Goal: Task Accomplishment & Management: Manage account settings

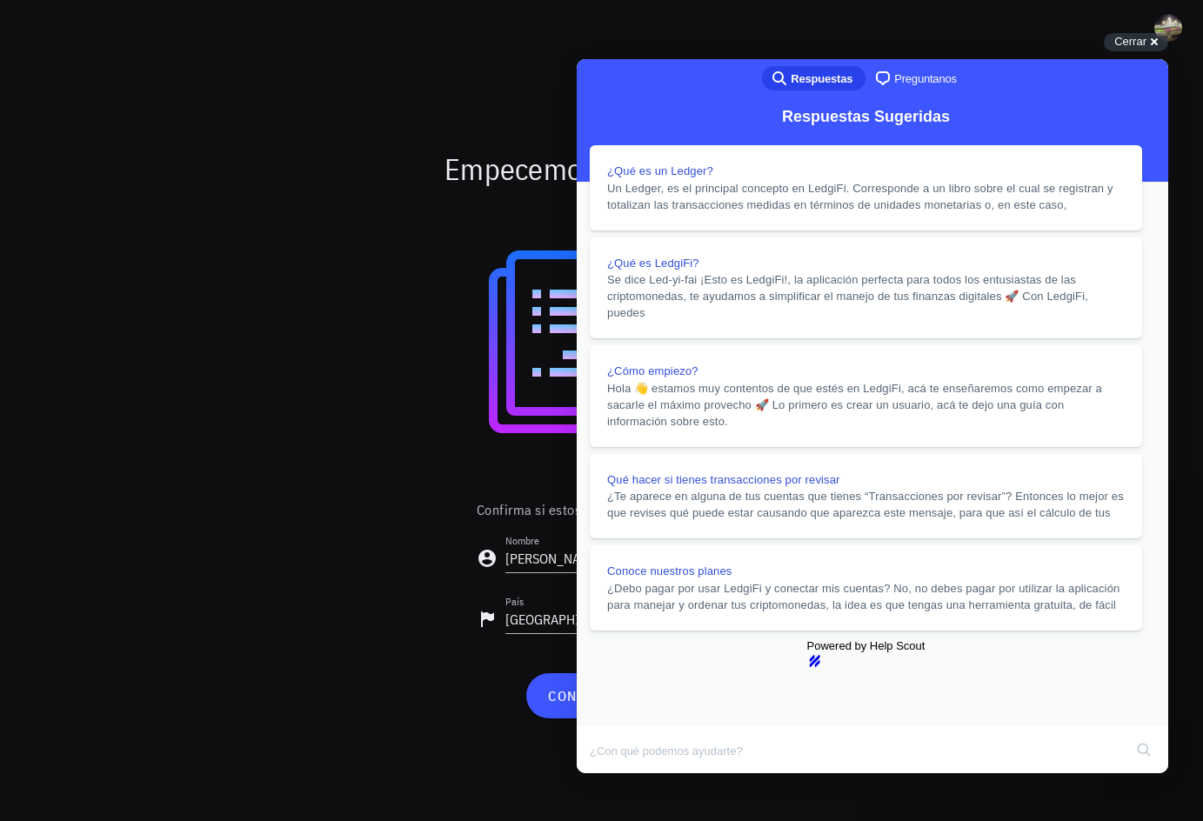
scroll to position [1379, 0]
click at [609, 774] on button "Close" at bounding box center [592, 785] width 31 height 23
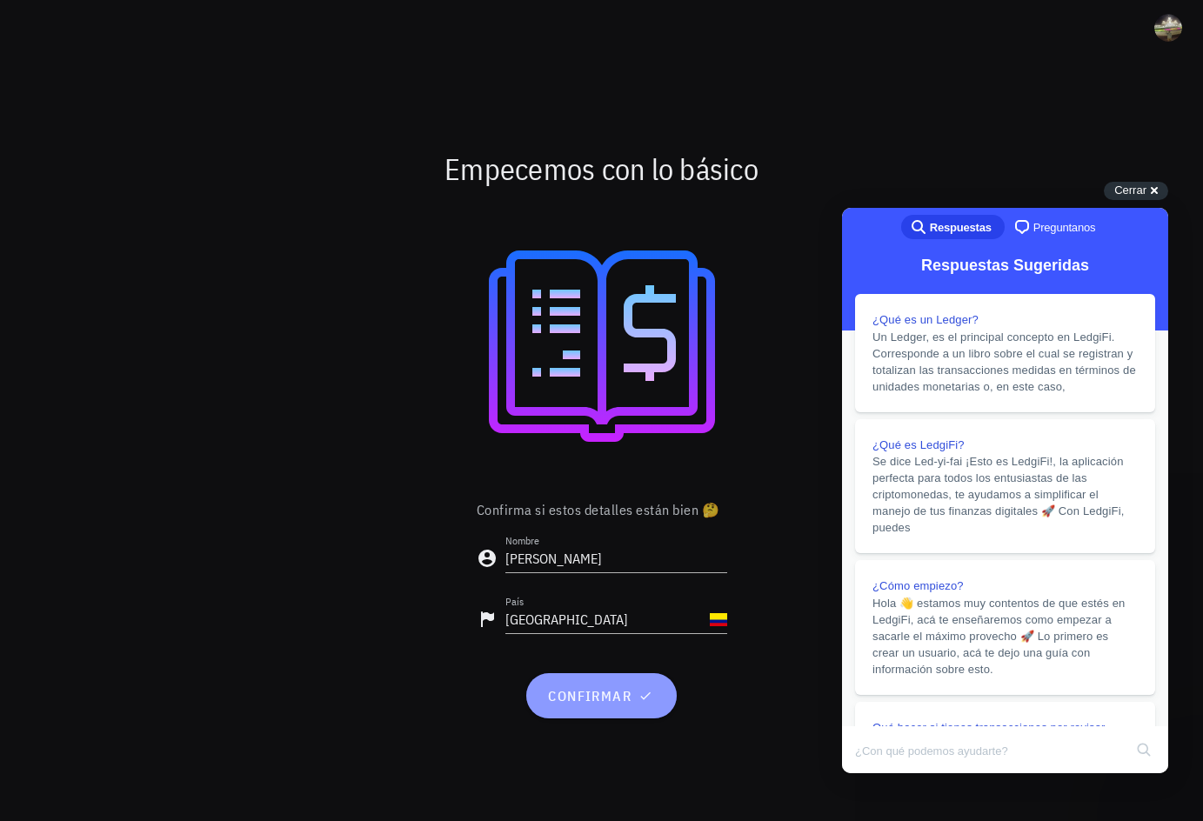
click at [591, 711] on button "confirmar" at bounding box center [601, 695] width 150 height 45
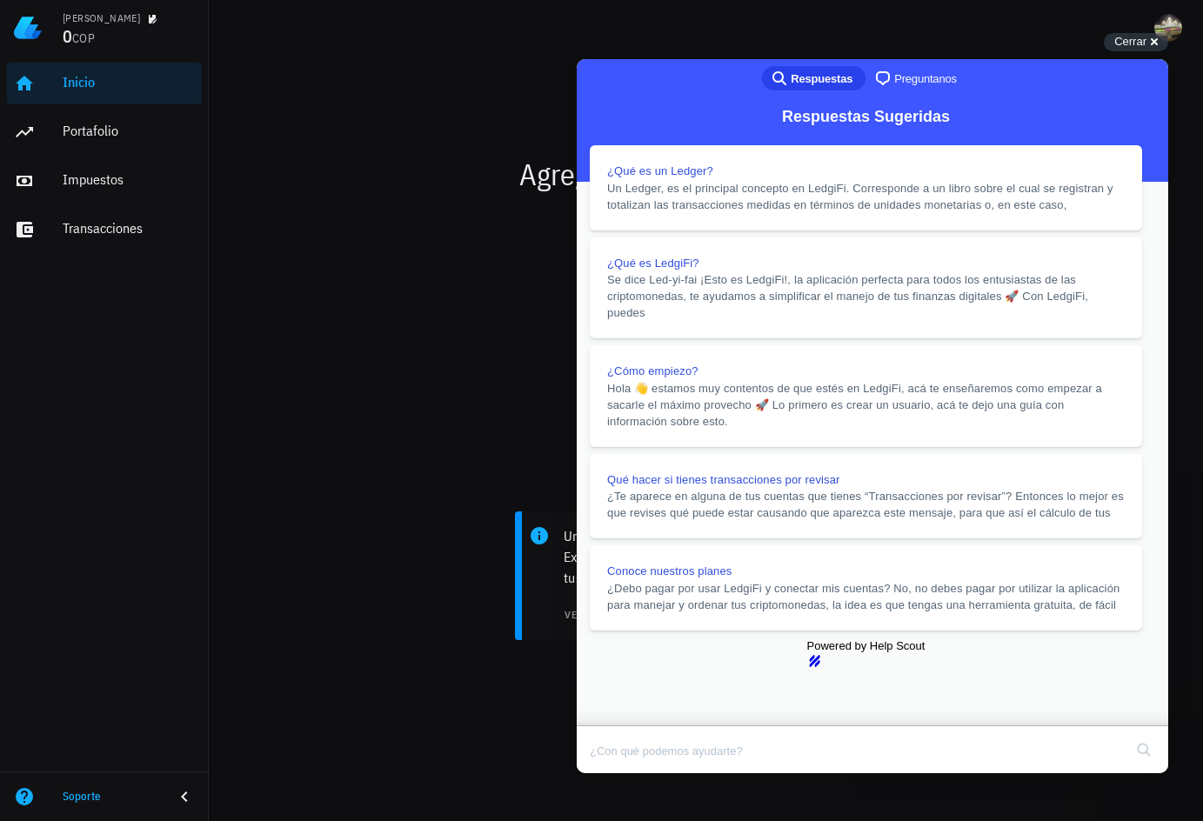
click at [609, 774] on button "Close" at bounding box center [592, 785] width 31 height 23
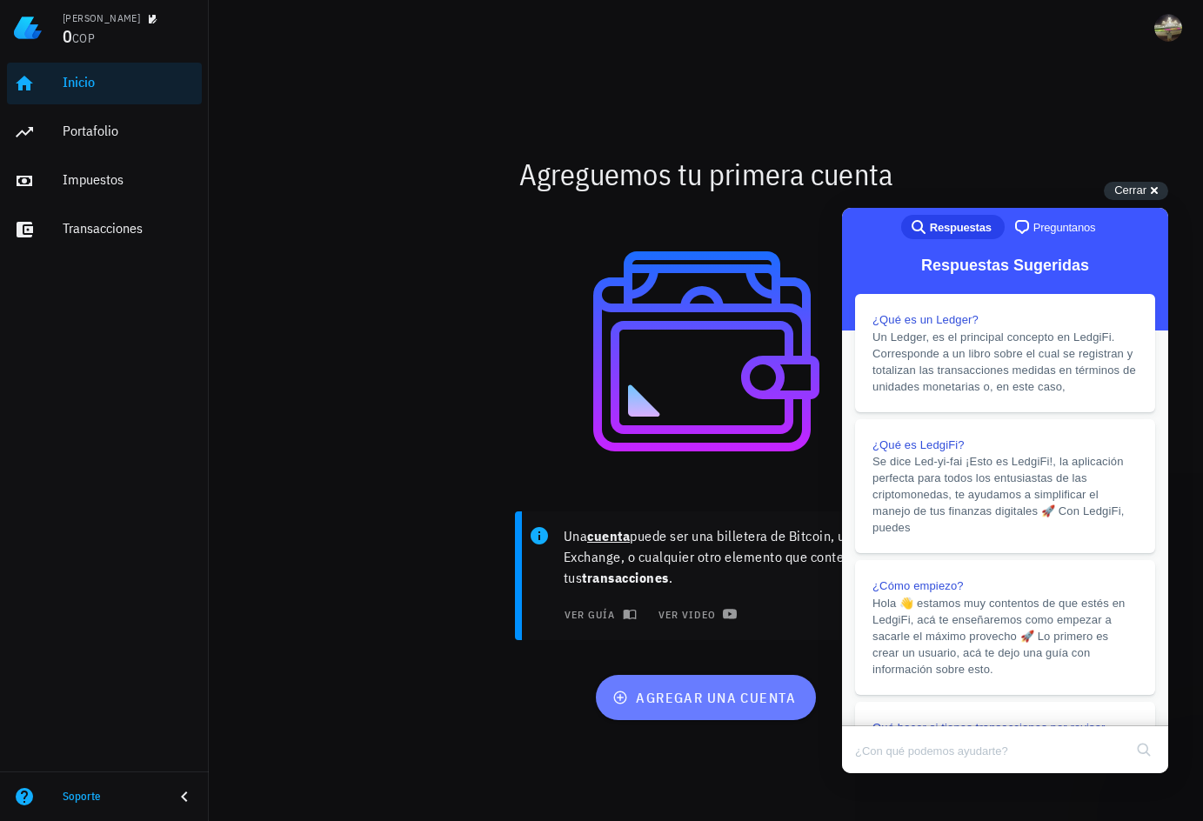
click at [743, 698] on span "agregar una cuenta" at bounding box center [706, 697] width 180 height 17
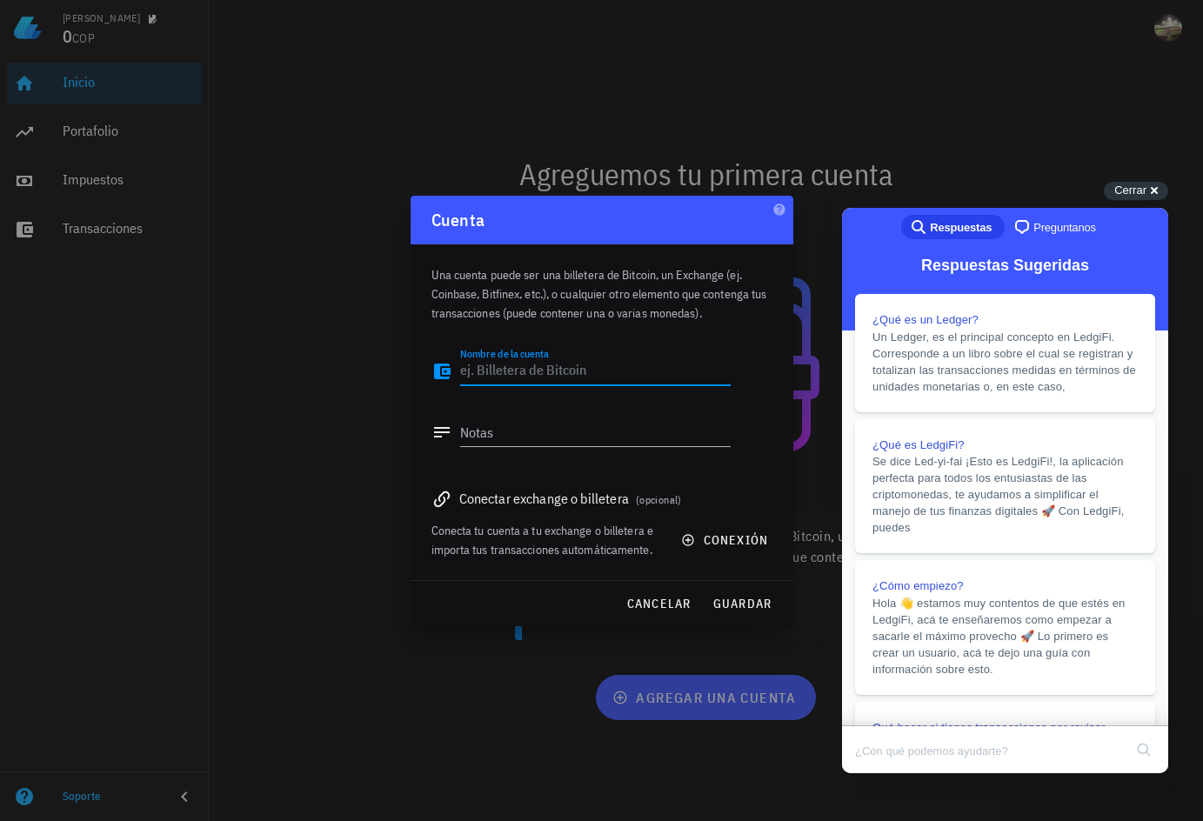
click at [523, 367] on textarea "Nombre de la cuenta" at bounding box center [595, 371] width 270 height 28
click at [440, 370] on icon at bounding box center [441, 371] width 21 height 21
click at [652, 367] on textarea "Nombre de la cuenta" at bounding box center [595, 371] width 270 height 28
type textarea "Binance"
click at [732, 601] on span "guardar" at bounding box center [742, 604] width 60 height 16
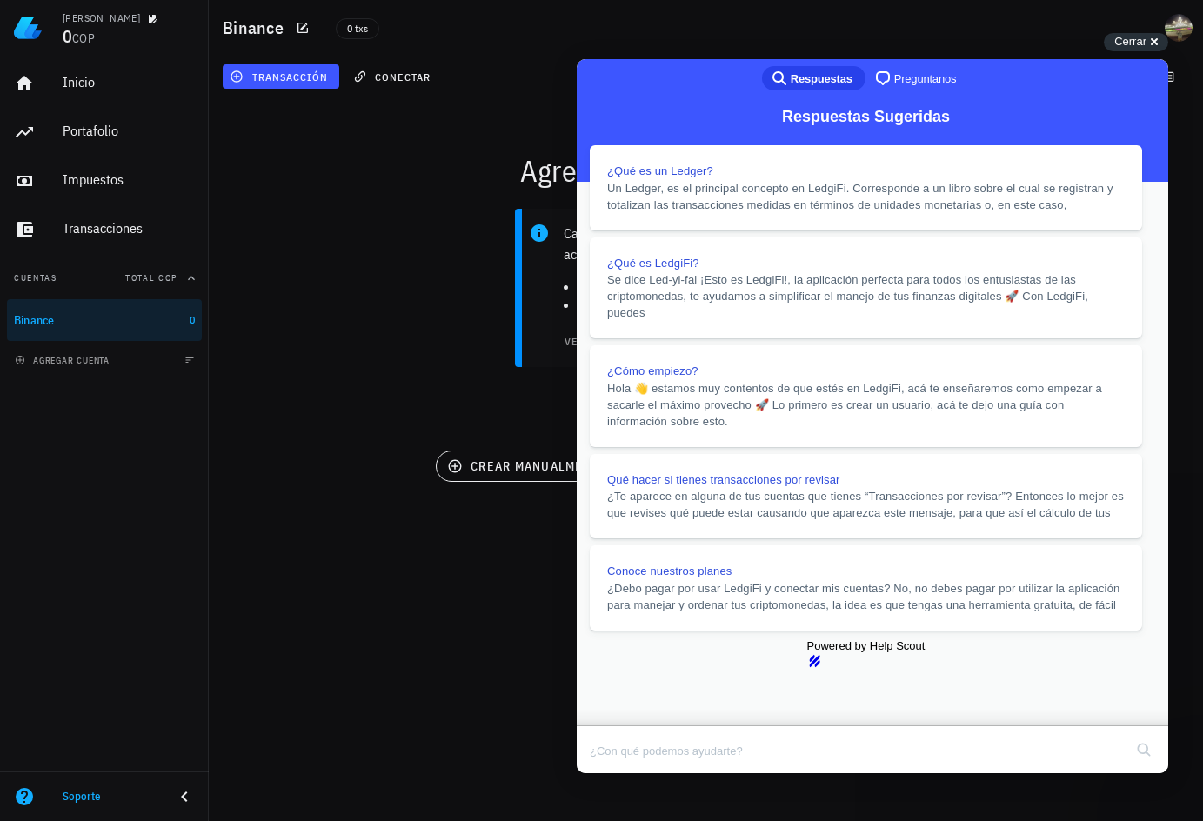
click at [1130, 40] on span "Cerrar" at bounding box center [1130, 41] width 32 height 13
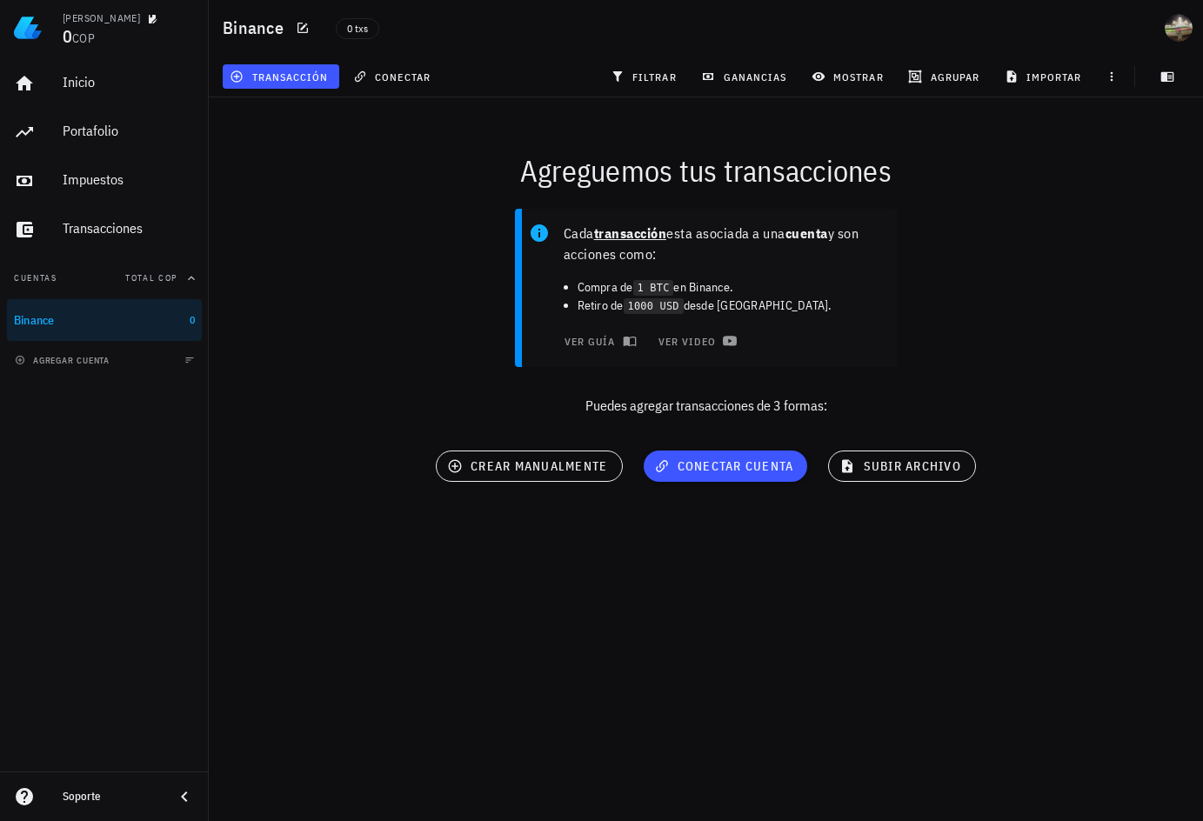
click at [184, 276] on icon "button" at bounding box center [191, 278] width 14 height 14
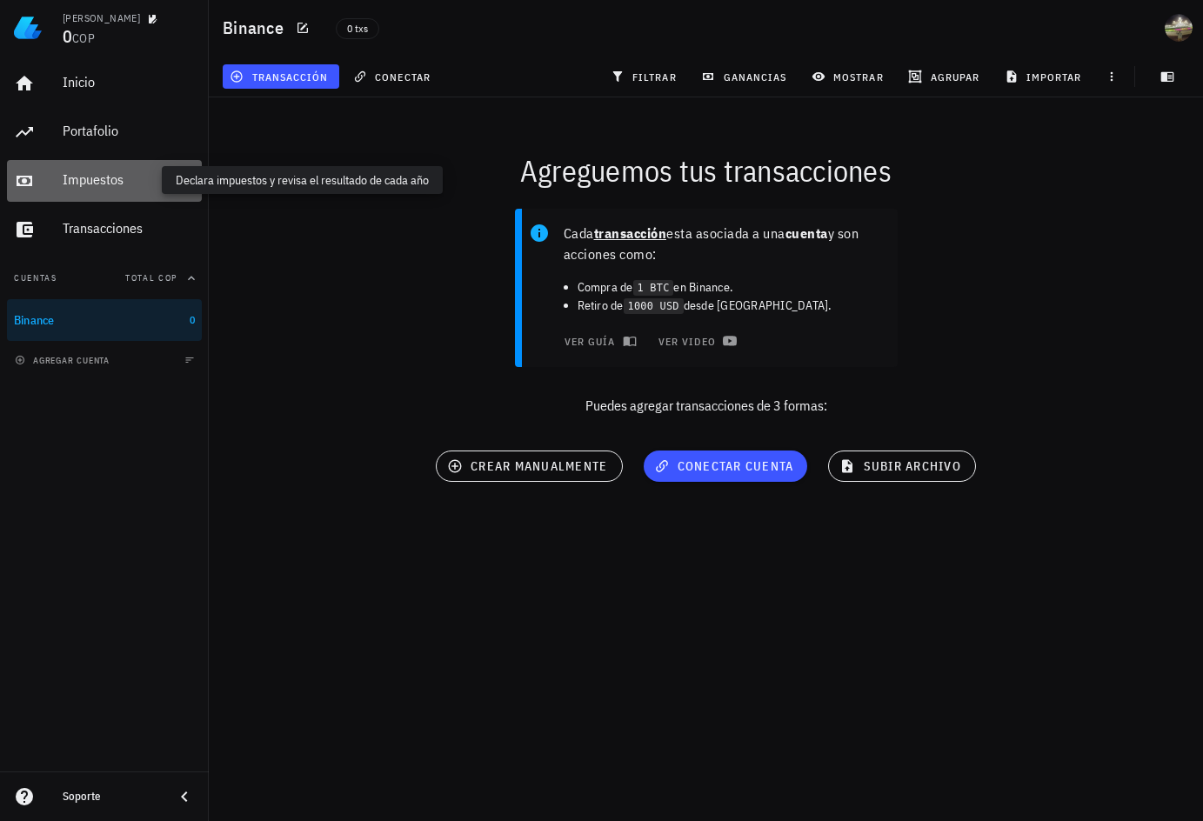
click at [79, 172] on div "Impuestos" at bounding box center [129, 179] width 132 height 17
